Goal: Task Accomplishment & Management: Use online tool/utility

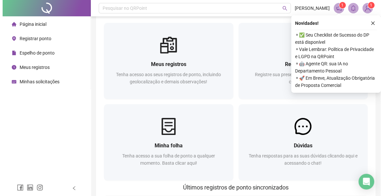
scroll to position [4, 0]
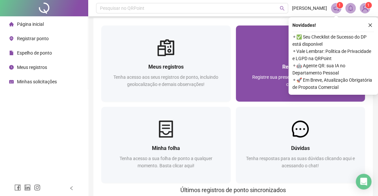
click at [272, 57] on div "Registrar ponto Registre sua presença com rapidez e segurança clicando aqui!" at bounding box center [300, 78] width 129 height 45
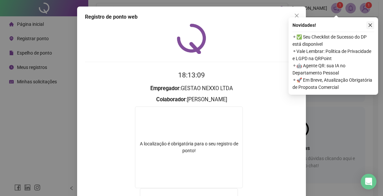
click at [371, 25] on icon "close" at bounding box center [370, 25] width 5 height 5
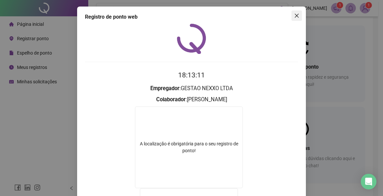
click at [296, 18] on button "Close" at bounding box center [296, 15] width 10 height 10
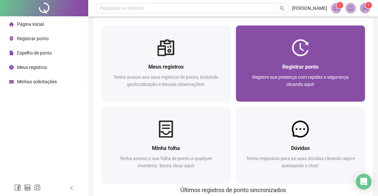
click at [303, 51] on img at bounding box center [300, 47] width 17 height 17
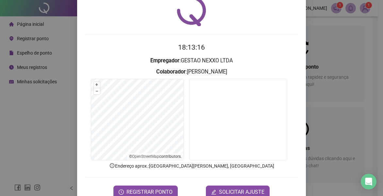
scroll to position [29, 0]
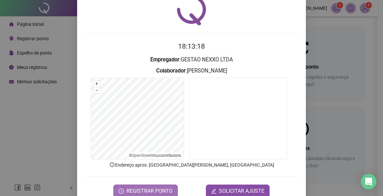
click at [159, 191] on span "REGISTRAR PONTO" at bounding box center [149, 191] width 46 height 8
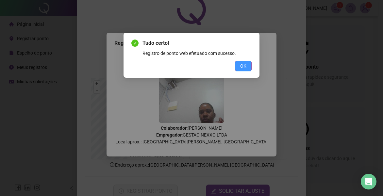
click at [249, 65] on button "OK" at bounding box center [243, 66] width 17 height 10
